Goal: Task Accomplishment & Management: Use online tool/utility

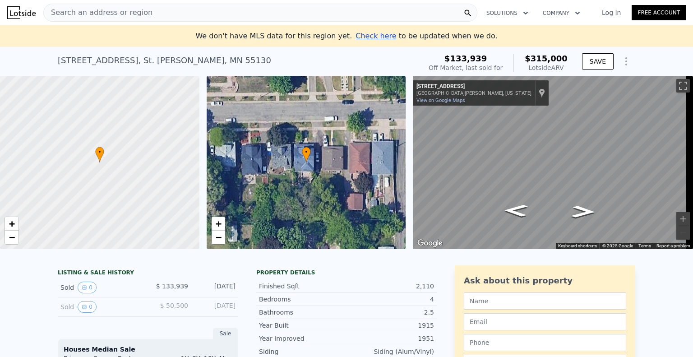
click at [196, 12] on div "Search an address or region" at bounding box center [260, 13] width 434 height 18
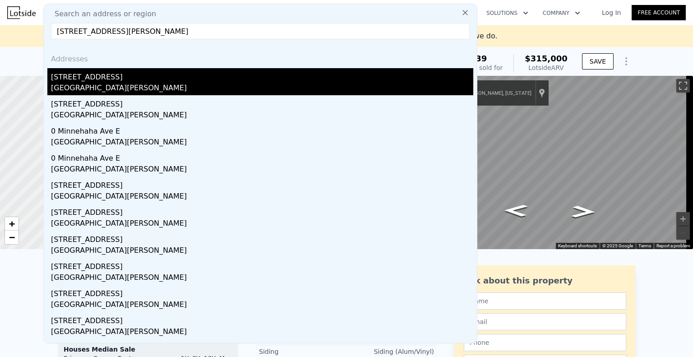
type input "[STREET_ADDRESS][PERSON_NAME]"
click at [95, 72] on div "[STREET_ADDRESS]" at bounding box center [262, 75] width 422 height 14
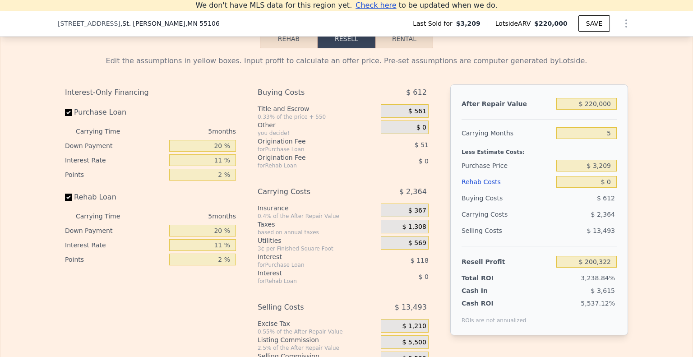
scroll to position [1265, 0]
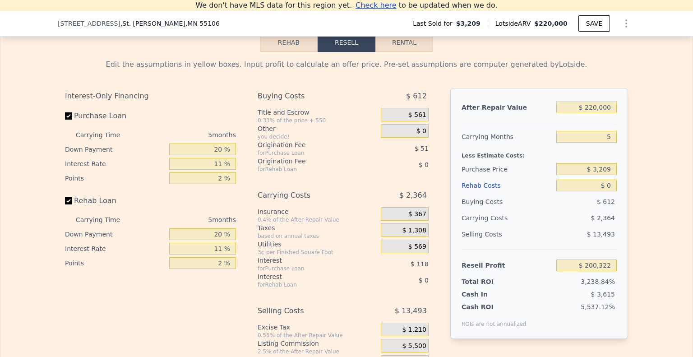
click at [289, 52] on button "Rehab" at bounding box center [289, 42] width 58 height 19
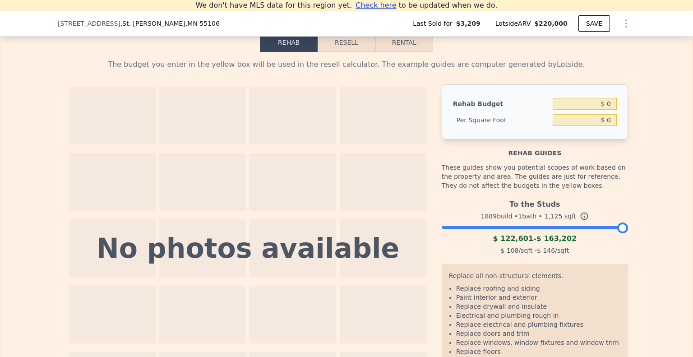
click at [523, 244] on div "To the Studs 1889 build • 1 bath • 1,125 sqft $ 122,601 - $ 163,202 $ 108 /sqft…" at bounding box center [535, 225] width 186 height 61
click at [483, 241] on div "To the Studs 1889 build • 1 bath • 1,125 sqft $ 122,601 - $ 163,202 $ 108 /sqft…" at bounding box center [535, 225] width 186 height 61
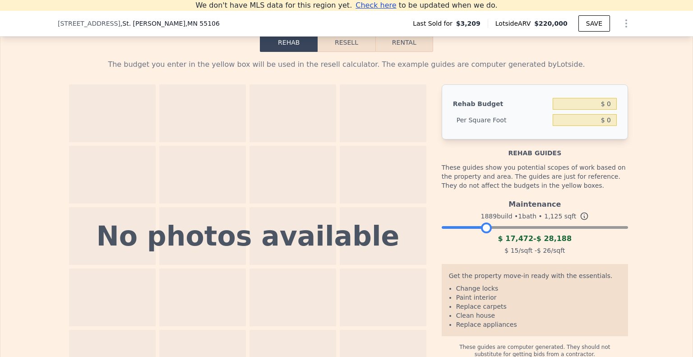
click at [483, 228] on div at bounding box center [535, 224] width 186 height 5
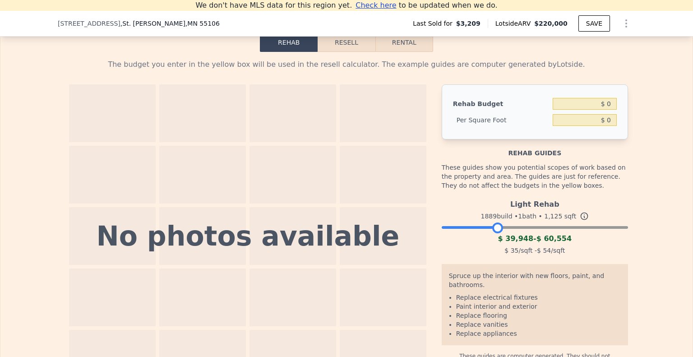
click at [493, 228] on div at bounding box center [535, 224] width 186 height 5
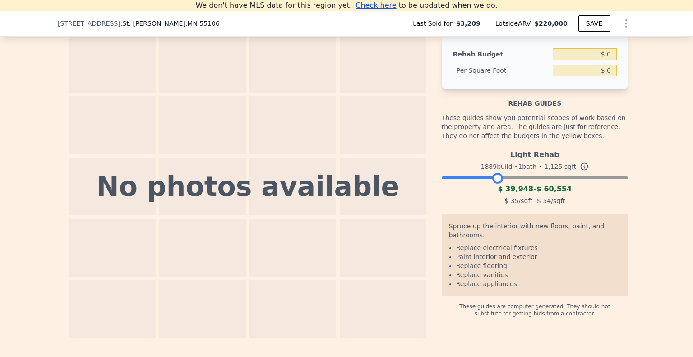
scroll to position [1319, 0]
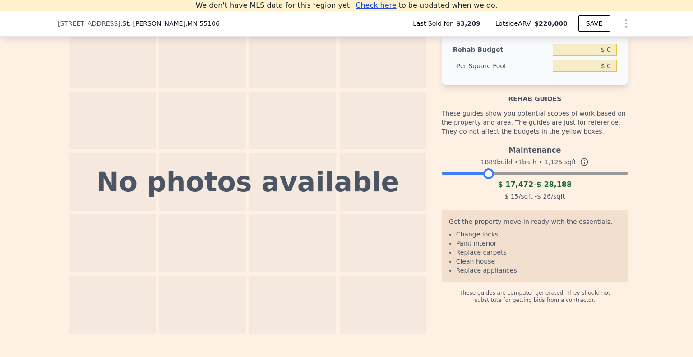
click at [485, 174] on div at bounding box center [535, 170] width 186 height 5
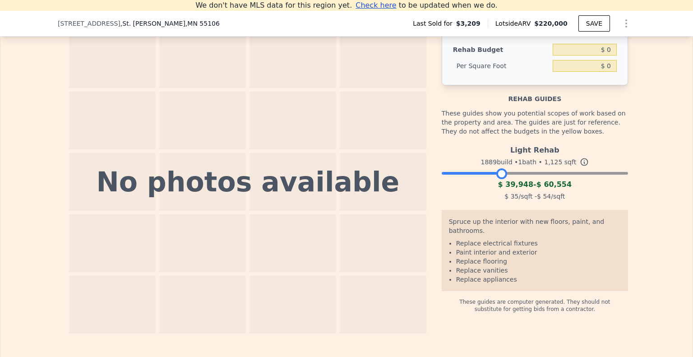
click at [498, 174] on div at bounding box center [535, 170] width 186 height 5
click at [483, 174] on div at bounding box center [535, 170] width 186 height 5
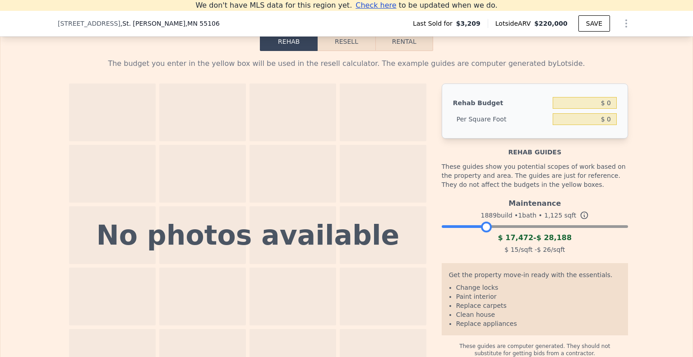
scroll to position [1265, 0]
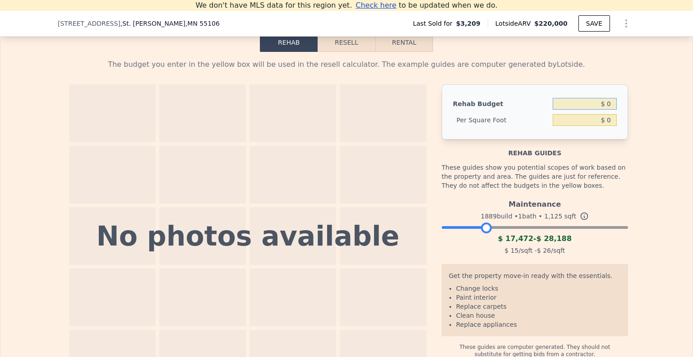
click at [604, 110] on input "$ 0" at bounding box center [584, 104] width 64 height 12
type input "$ 30,000"
type input "$ 26.67"
click at [341, 52] on button "Resell" at bounding box center [346, 42] width 57 height 19
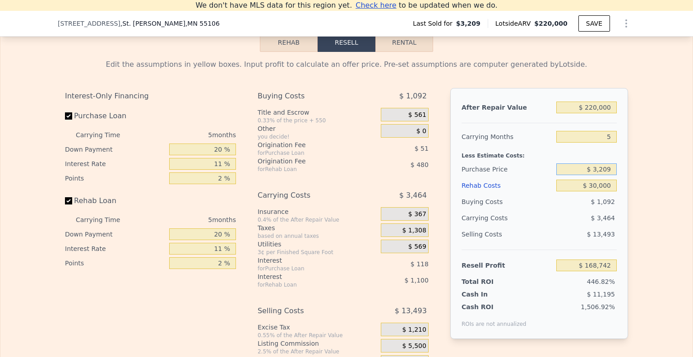
click at [598, 175] on input "$ 3,209" at bounding box center [586, 169] width 60 height 12
type input "$ 5"
type input "$ 159,000"
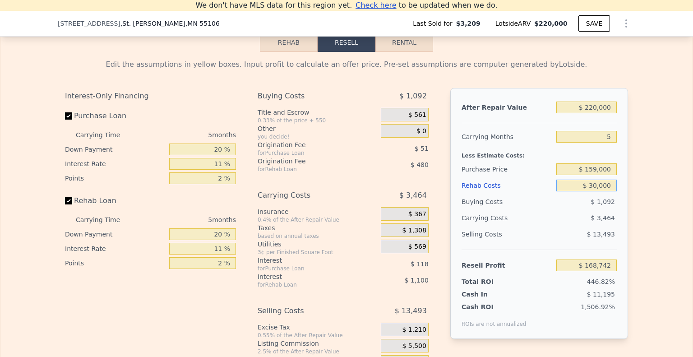
type input "$ 4,230"
click at [593, 175] on input "$ 159,000" at bounding box center [586, 169] width 60 height 12
type input "$ 129,000"
type input "$ 35,909"
click at [617, 241] on div "After Repair Value $ 220,000 Carrying Months 5 Less Estimate Costs: Purchase Pr…" at bounding box center [539, 213] width 178 height 251
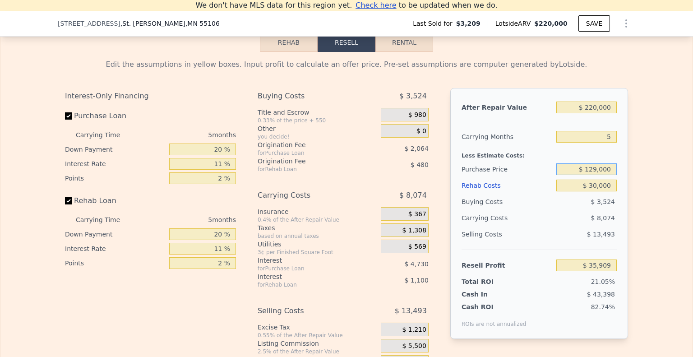
click at [592, 175] on input "$ 129,000" at bounding box center [586, 169] width 60 height 12
type input "$ 120,000"
type input "$ 45,413"
click at [572, 191] on input "$ 30,000" at bounding box center [586, 186] width 60 height 12
type input "$ 0"
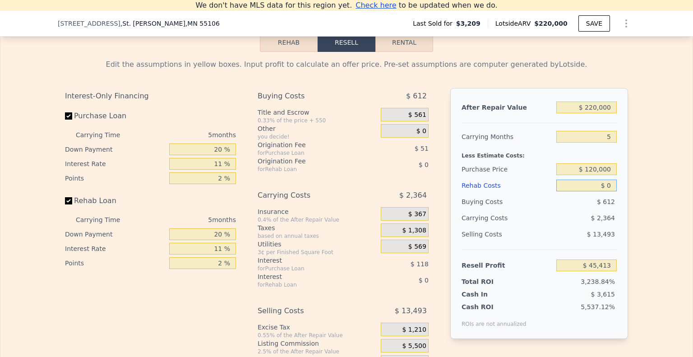
type input "$ 200,322"
click at [591, 175] on input "$ 120,000" at bounding box center [586, 169] width 60 height 12
type input "$ 140,000"
type input "$ 55,872"
type input "$ 30,000"
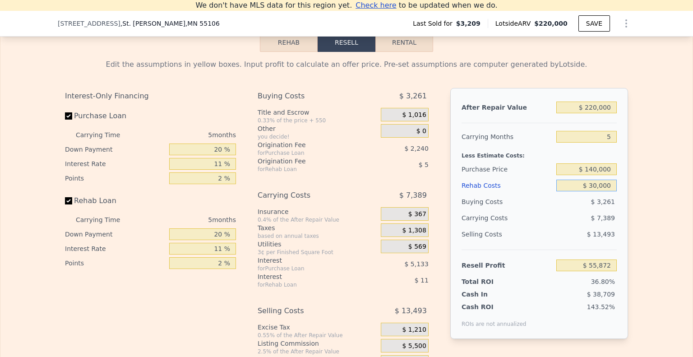
type input "$ 24,292"
type input "$ 30,000"
click at [596, 175] on input "$ 140,000" at bounding box center [586, 169] width 60 height 12
type input "$ 135,000"
type input "$ 29,573"
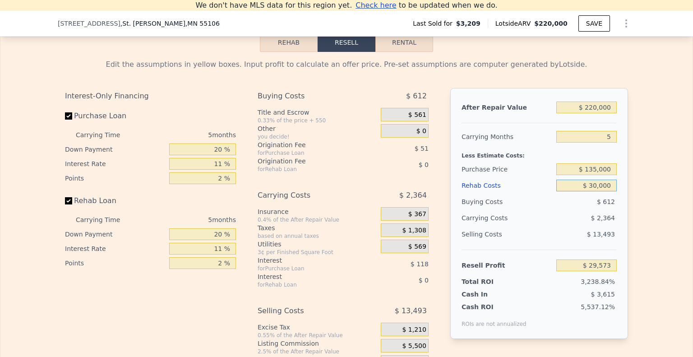
type input "$ 0"
type input "$ 200,322"
click at [589, 175] on input "$ 135,000" at bounding box center [586, 169] width 60 height 12
type input "$ 125,000"
click at [604, 191] on input "$ 0" at bounding box center [586, 186] width 60 height 12
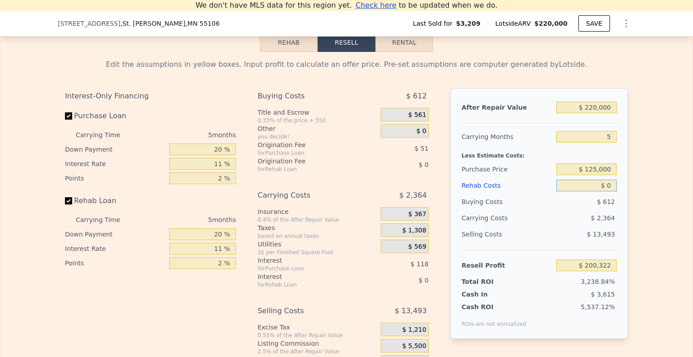
type input "$ 71,712"
type input "$ 30,000"
type input "$ 40,132"
type input "$ 30,000"
click at [556, 160] on div "Less Estimate Costs:" at bounding box center [538, 153] width 155 height 16
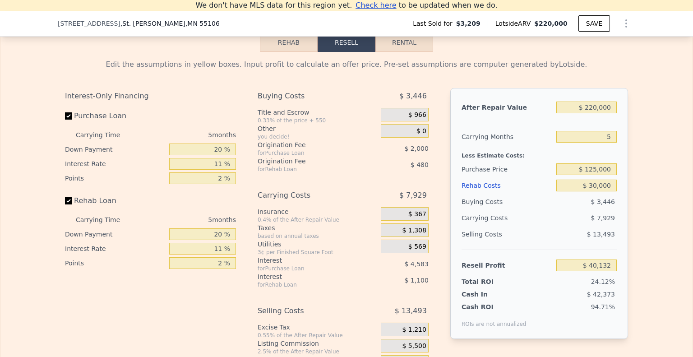
click at [416, 124] on div "$ 966" at bounding box center [405, 116] width 48 height 16
click at [417, 135] on span "$ 0" at bounding box center [421, 131] width 10 height 8
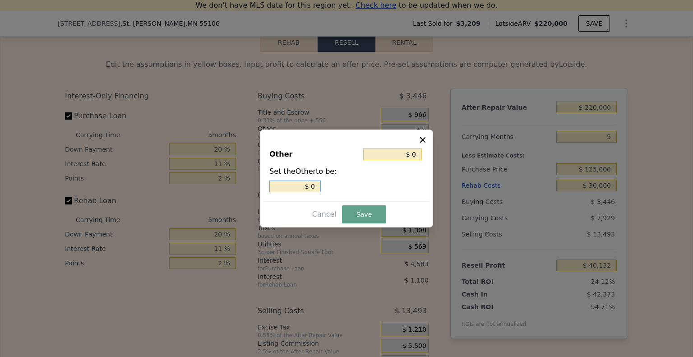
click at [312, 189] on input "$ 0" at bounding box center [294, 186] width 51 height 12
type input "$ 10"
type input "$ 100"
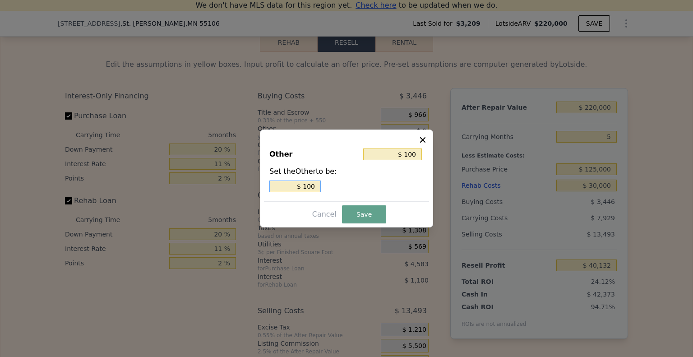
type input "$ 1,000"
type input "$ 10,000"
click at [363, 211] on button "Save" at bounding box center [364, 214] width 44 height 18
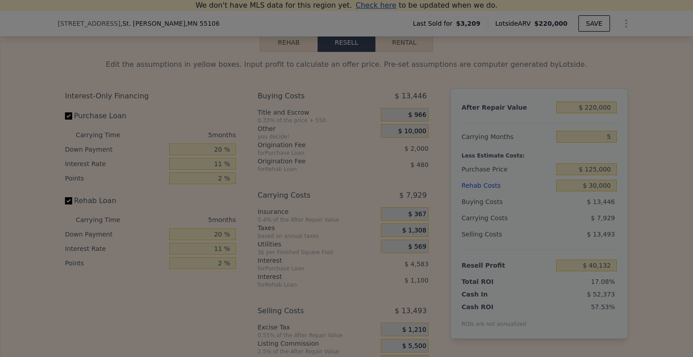
type input "$ 30,132"
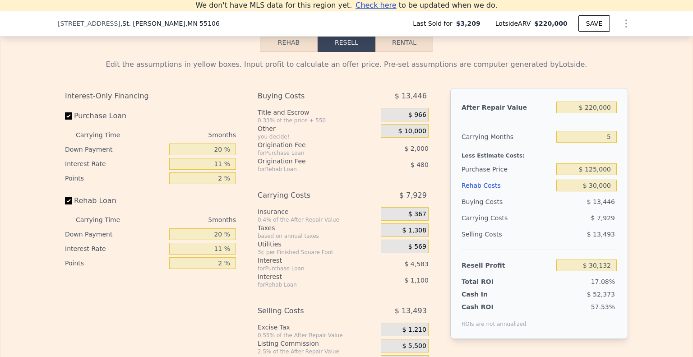
type input "$ 0"
type input "$ 200,322"
click at [595, 175] on input "$ 125,000" at bounding box center [586, 169] width 60 height 12
type input "$ 135,000"
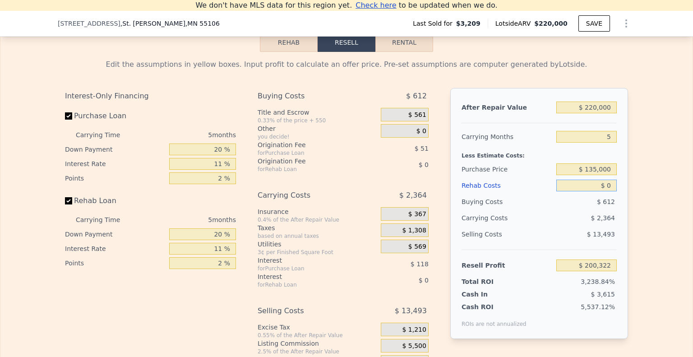
click at [612, 191] on input "$ 0" at bounding box center [586, 186] width 60 height 12
type input "$ 61,153"
type input "$ 03,000"
type input "$ 57,995"
type input "$ 030,000"
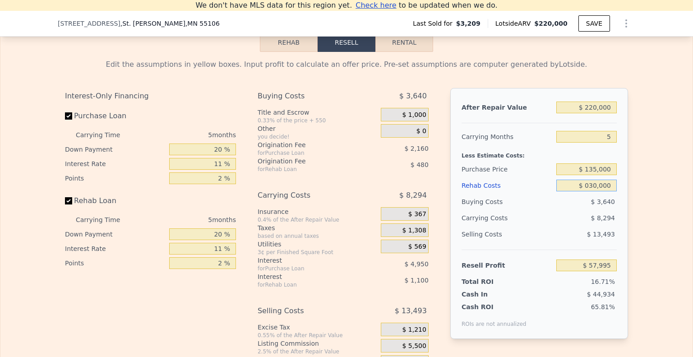
type input "$ 29,573"
type input "$ 0"
type input "$ 200,322"
type input "$ 3,209"
